Goal: Information Seeking & Learning: Find specific fact

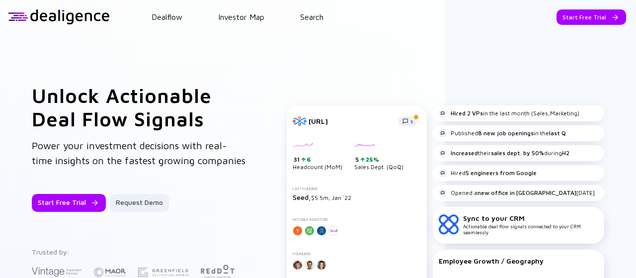
click at [313, 11] on header "Dealflow Investor Map Search Start Free Trial Dealflow Investor Map Start Free …" at bounding box center [318, 17] width 636 height 34
click at [311, 17] on link "Search" at bounding box center [311, 16] width 23 height 9
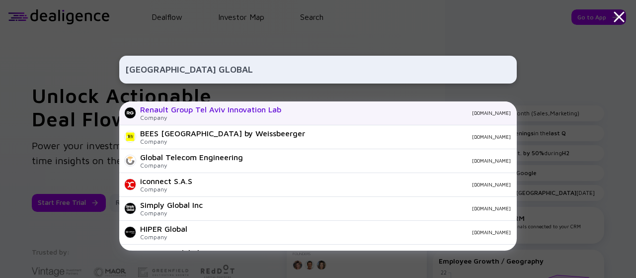
type input "[GEOGRAPHIC_DATA] GLOBAL"
click at [267, 110] on div "Renault Group Tel Aviv Innovation Lab" at bounding box center [210, 109] width 141 height 9
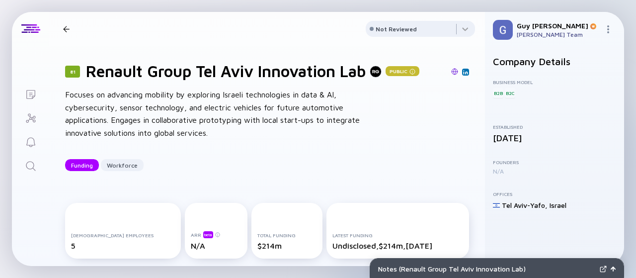
click at [451, 68] on img at bounding box center [454, 71] width 7 height 7
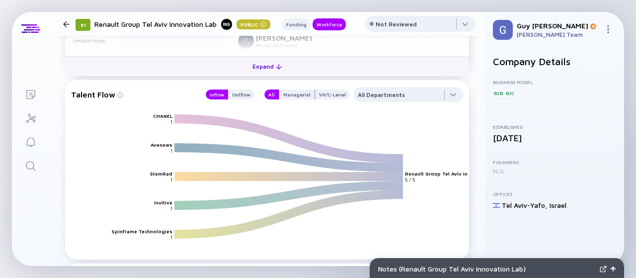
scroll to position [844, 0]
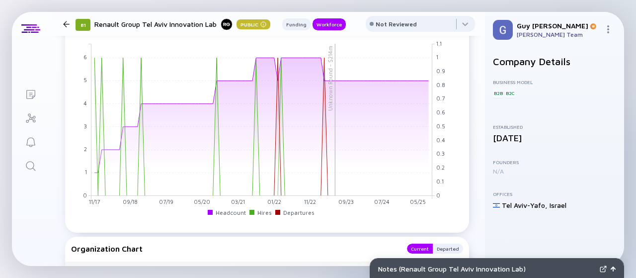
drag, startPoint x: 57, startPoint y: 26, endPoint x: 63, endPoint y: 24, distance: 5.8
click at [58, 26] on header "81 Renault Group Tel Aviv Innovation Lab Public Funding Workforce Not Reviewed" at bounding box center [267, 24] width 436 height 24
click at [67, 22] on div at bounding box center [66, 24] width 6 height 6
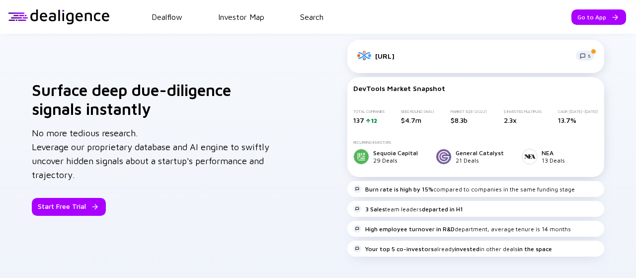
scroll to position [663, 0]
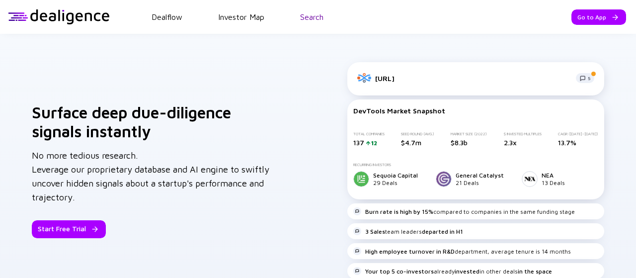
click at [311, 17] on link "Search" at bounding box center [311, 16] width 23 height 9
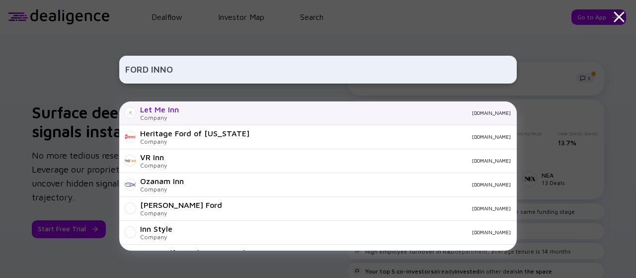
type input "FORD INNOV"
